Goal: Check status: Check status

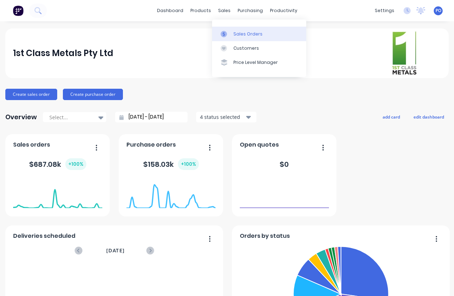
click at [239, 34] on div "Sales Orders" at bounding box center [247, 34] width 29 height 6
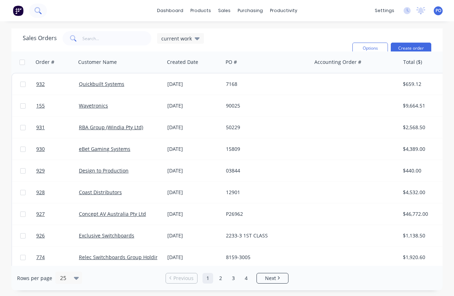
click at [43, 11] on button at bounding box center [38, 11] width 18 height 14
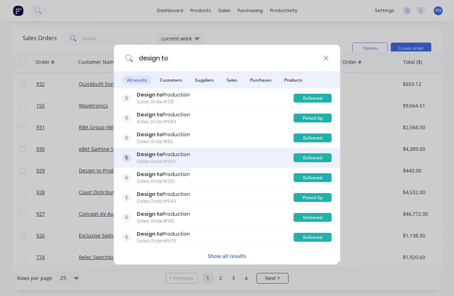
type input "design to"
click at [201, 156] on div "Design to Production Sales Order #256" at bounding box center [207, 158] width 171 height 14
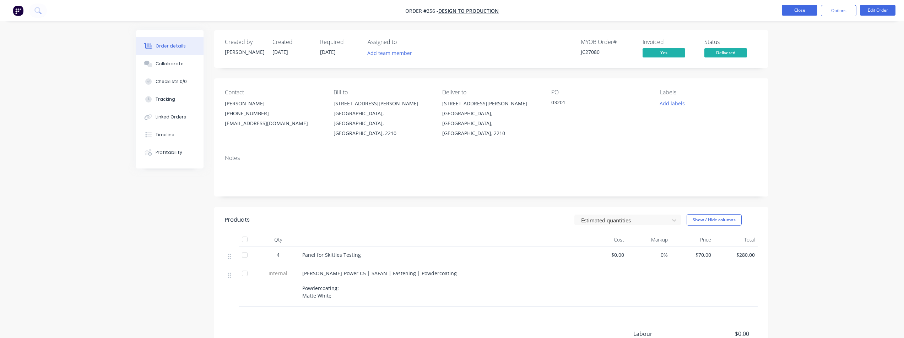
click at [453, 12] on button "Close" at bounding box center [799, 10] width 36 height 11
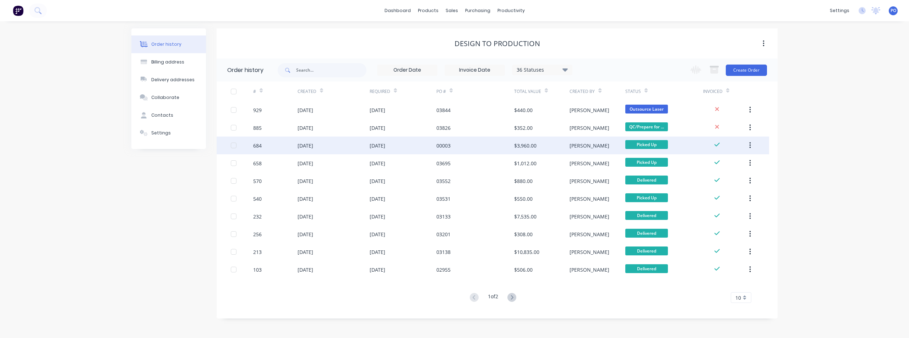
click at [355, 147] on div "[DATE]" at bounding box center [334, 146] width 72 height 18
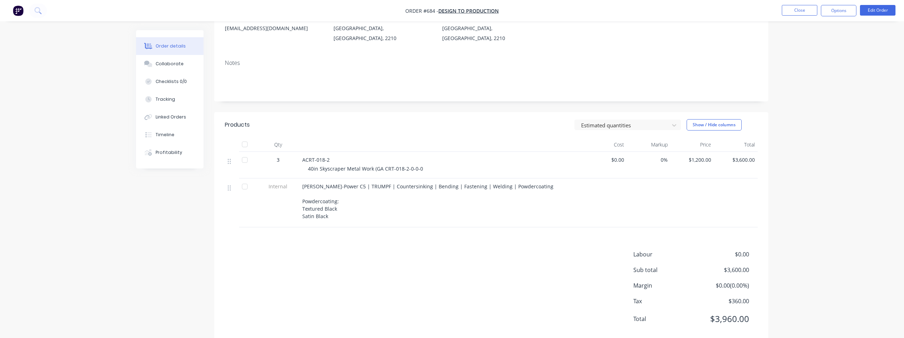
scroll to position [101, 0]
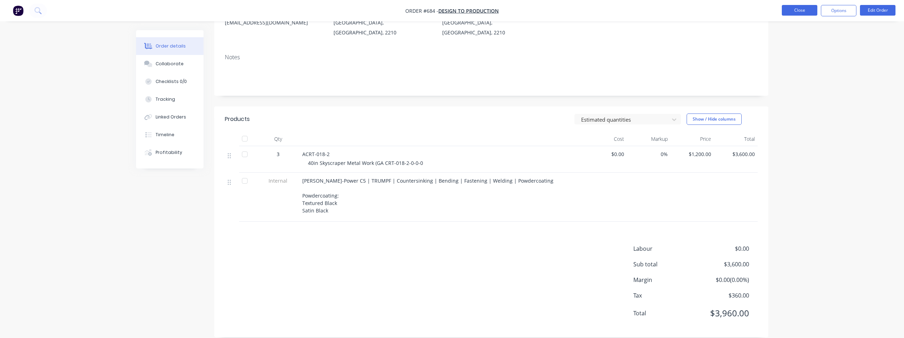
click at [453, 9] on button "Close" at bounding box center [799, 10] width 36 height 11
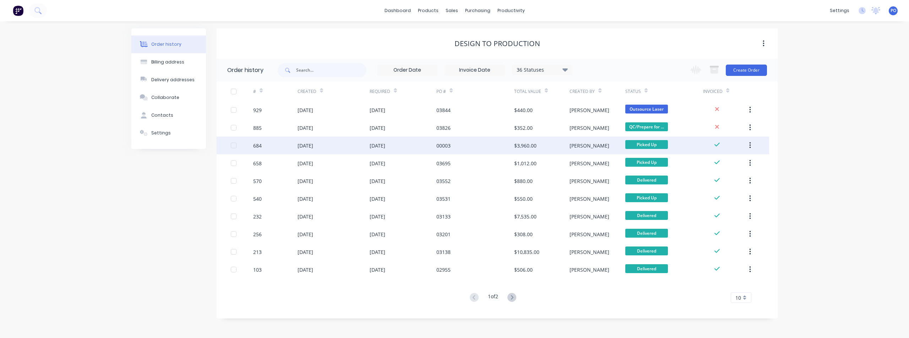
click at [453, 145] on icon "button" at bounding box center [750, 146] width 2 height 8
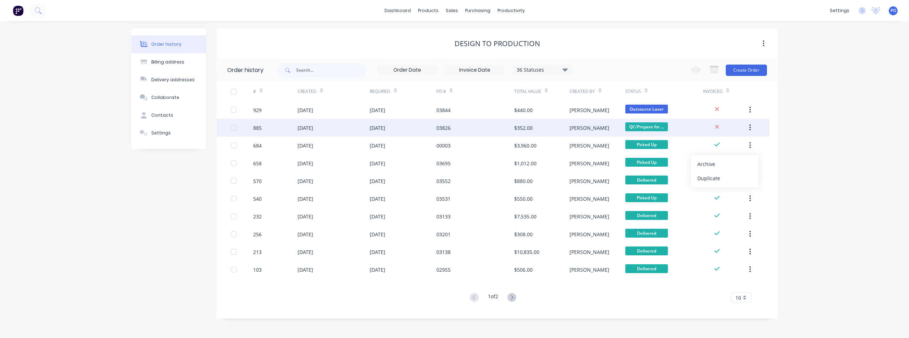
click at [298, 129] on div "[DATE]" at bounding box center [306, 127] width 16 height 7
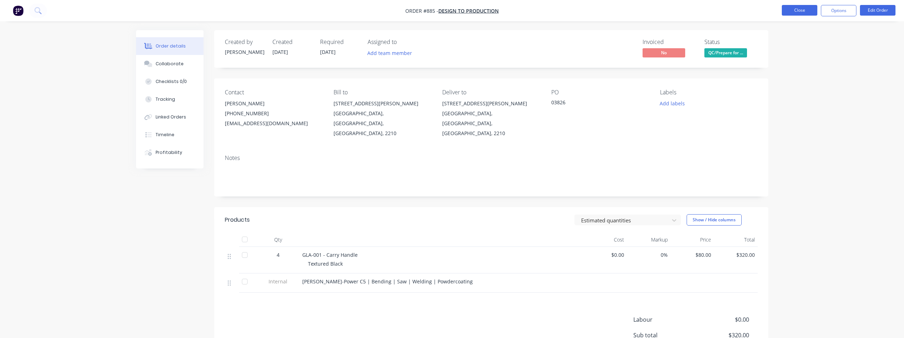
click at [453, 12] on button "Close" at bounding box center [799, 10] width 36 height 11
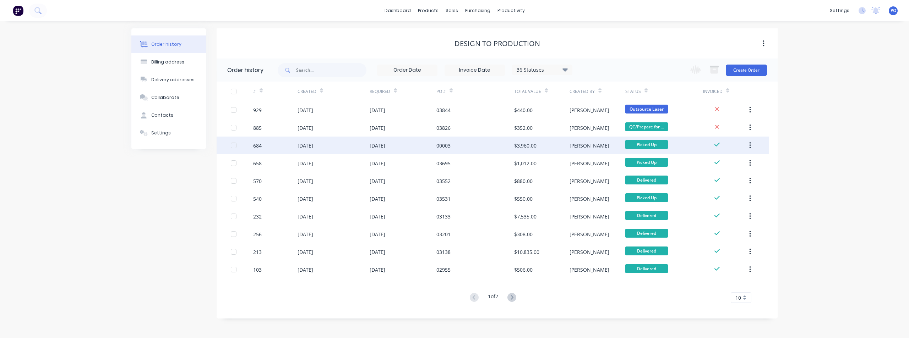
click at [285, 148] on div "684" at bounding box center [275, 146] width 44 height 18
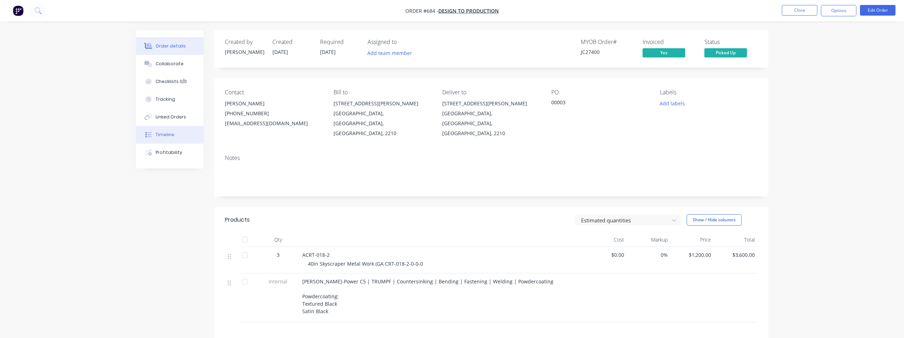
click at [164, 138] on div "Timeline" at bounding box center [165, 135] width 19 height 6
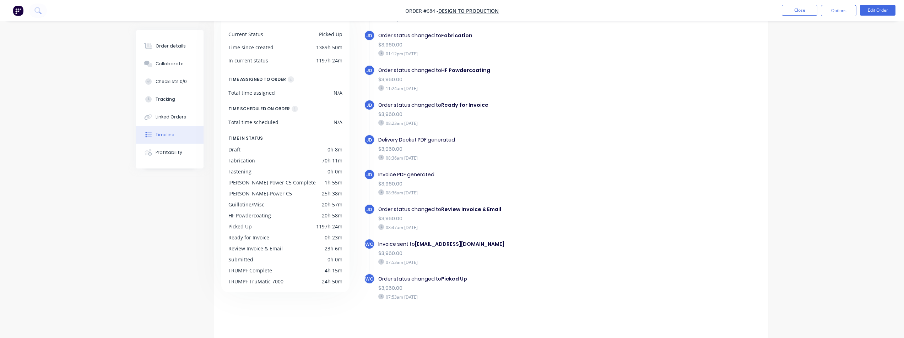
scroll to position [54, 0]
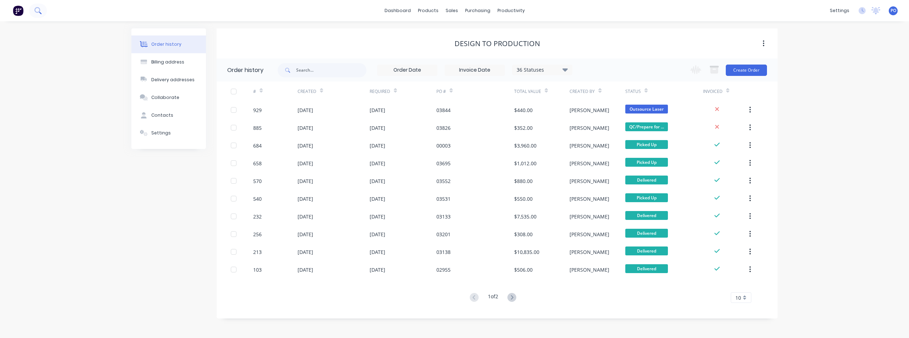
click at [38, 9] on icon at bounding box center [37, 10] width 7 height 7
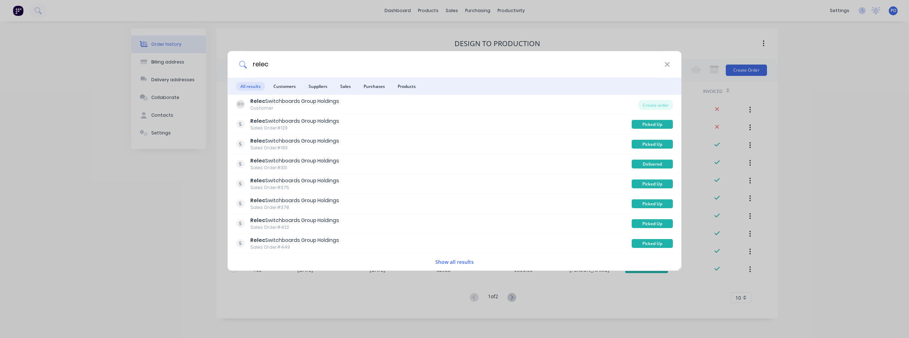
type input "relec"
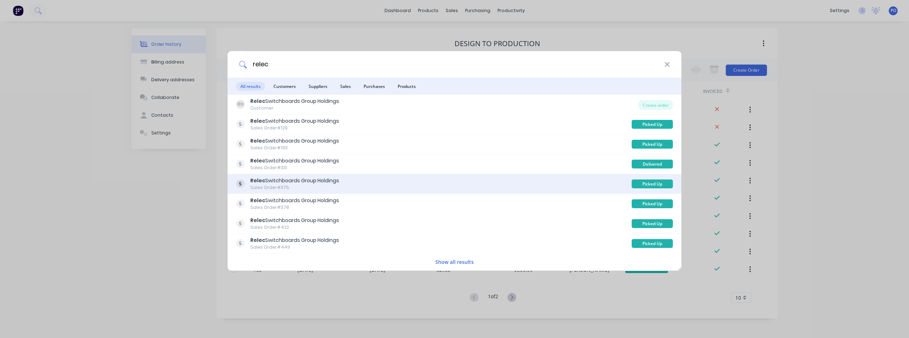
click at [277, 184] on div "Relec Switchboards Group Holdings" at bounding box center [294, 180] width 89 height 7
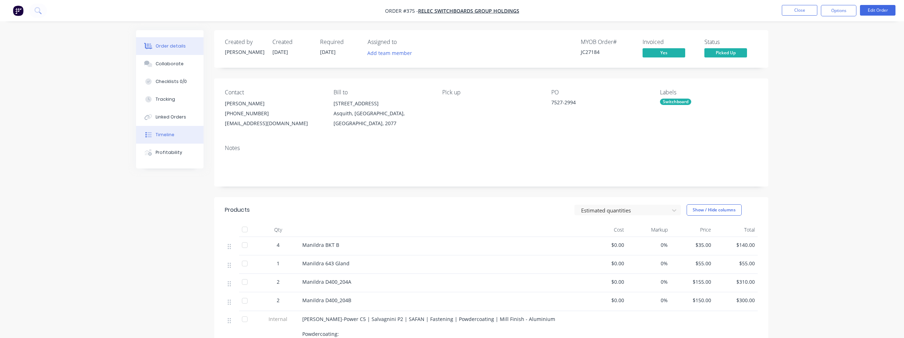
click at [170, 137] on div "Timeline" at bounding box center [165, 135] width 19 height 6
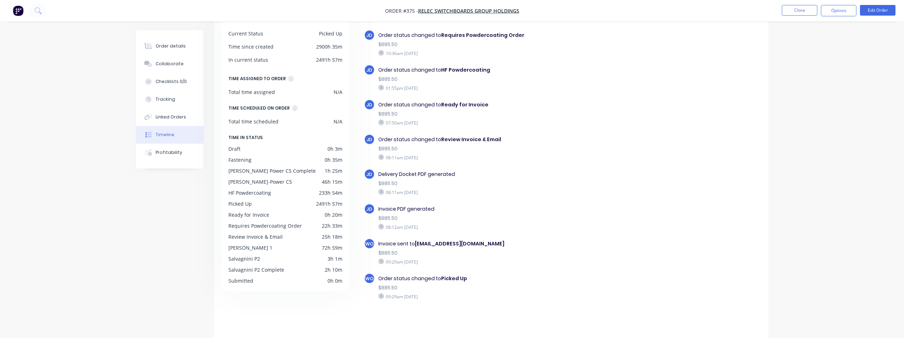
scroll to position [355, 0]
